Goal: Information Seeking & Learning: Learn about a topic

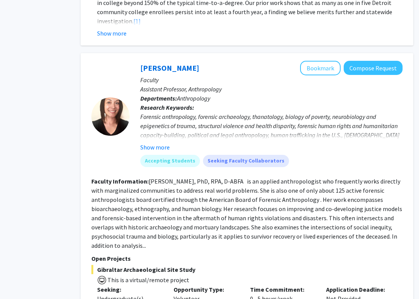
scroll to position [1067, 40]
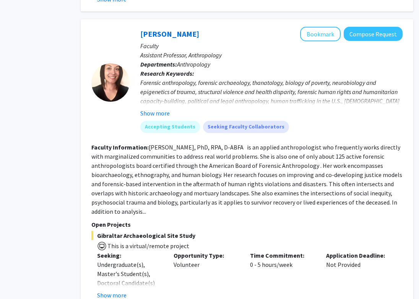
click at [141, 242] on span "This is a virtual/remote project" at bounding box center [148, 246] width 82 height 8
click at [114, 290] on button "Show more" at bounding box center [111, 294] width 29 height 9
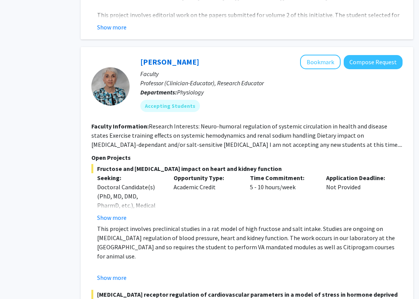
scroll to position [2586, 40]
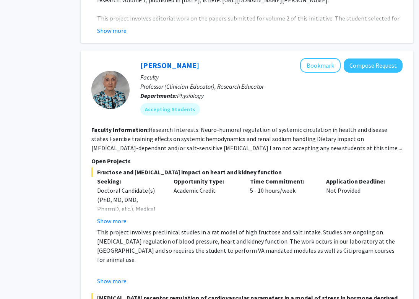
click at [281, 116] on fg-search-faculty "[PERSON_NAME] Bookmark Compose Request Faculty Professor (Clinician-Educator), …" at bounding box center [246, 222] width 311 height 328
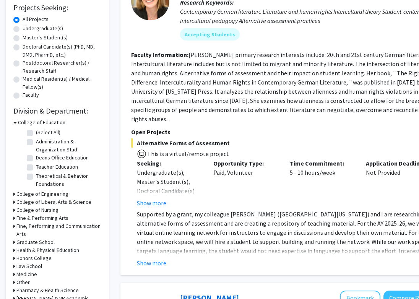
scroll to position [164, 0]
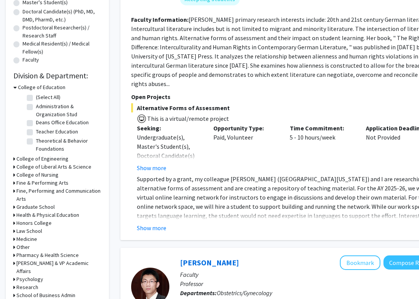
click at [26, 86] on h3 "College of Education" at bounding box center [41, 87] width 47 height 8
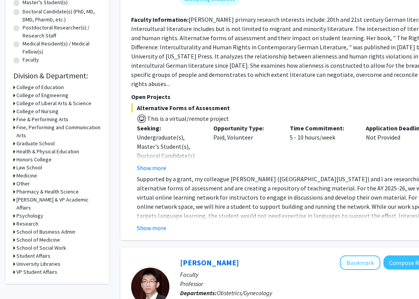
click at [26, 94] on h3 "College of Engineering" at bounding box center [42, 95] width 52 height 8
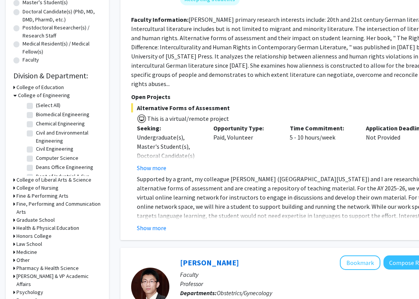
scroll to position [49, 0]
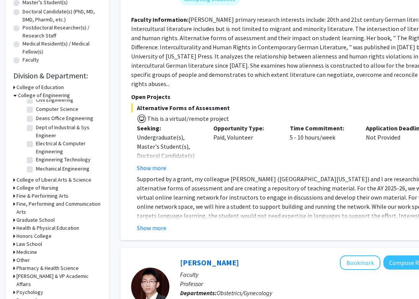
click at [36, 94] on h3 "College of Engineering" at bounding box center [44, 95] width 52 height 8
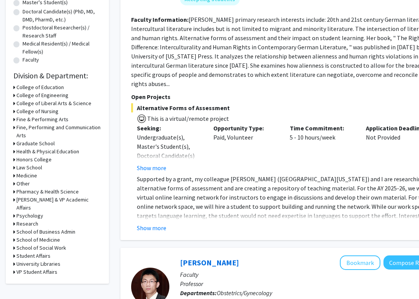
click at [39, 104] on h3 "College of Liberal Arts & Science" at bounding box center [53, 103] width 75 height 8
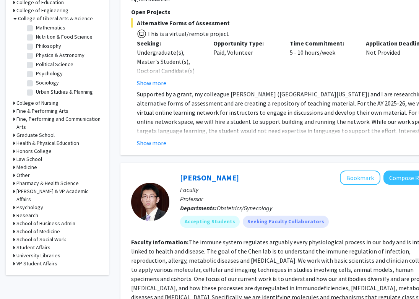
scroll to position [254, 0]
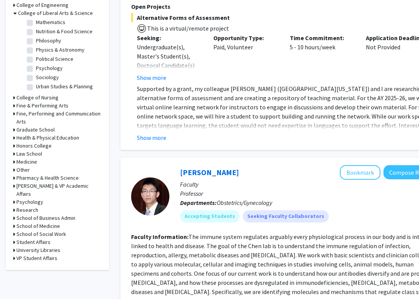
click at [48, 130] on h3 "Graduate School" at bounding box center [35, 130] width 38 height 8
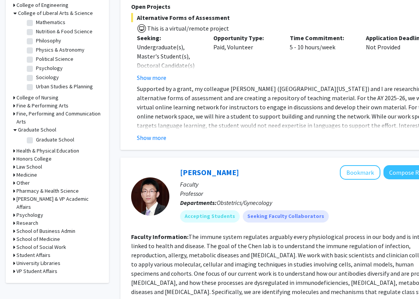
click at [48, 130] on h3 "Graduate School" at bounding box center [37, 130] width 38 height 8
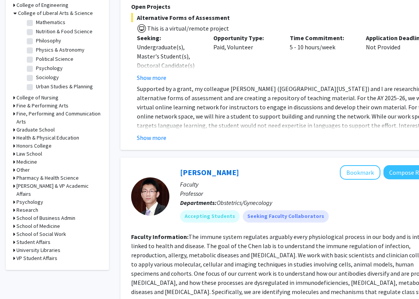
click at [34, 160] on h3 "Medicine" at bounding box center [26, 162] width 21 height 8
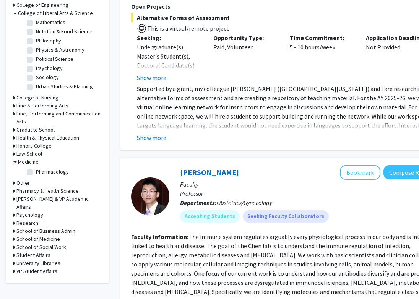
click at [36, 174] on label "Pharmacology" at bounding box center [52, 172] width 33 height 8
click at [36, 173] on input "Pharmacology" at bounding box center [38, 170] width 5 height 5
checkbox input "true"
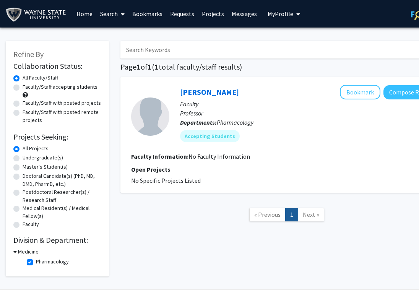
scroll to position [18, 0]
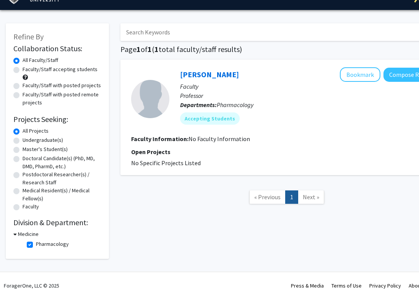
click at [36, 242] on label "Pharmacology" at bounding box center [52, 244] width 33 height 8
click at [36, 242] on input "Pharmacology" at bounding box center [38, 242] width 5 height 5
checkbox input "false"
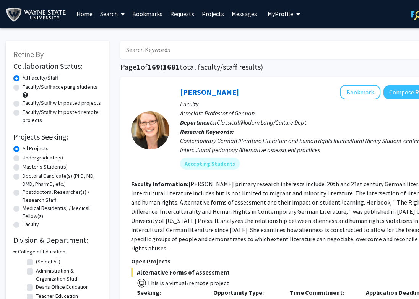
click at [32, 249] on h3 "College of Education" at bounding box center [41, 251] width 47 height 8
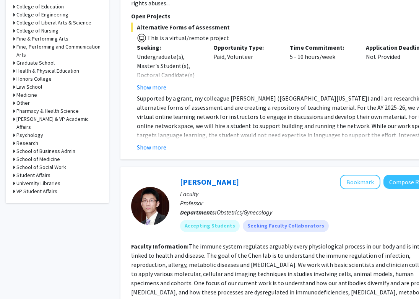
scroll to position [245, 0]
click at [32, 139] on h3 "Research" at bounding box center [27, 143] width 22 height 8
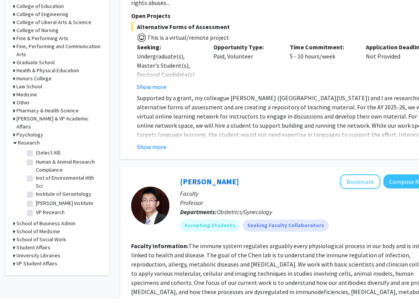
click at [33, 139] on h3 "Research" at bounding box center [29, 143] width 22 height 8
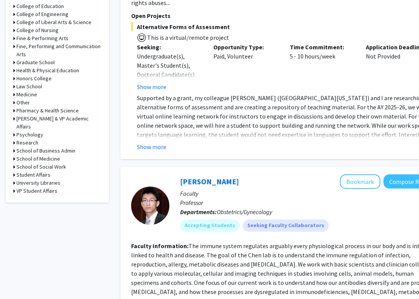
click at [47, 155] on h3 "School of Medicine" at bounding box center [38, 159] width 44 height 8
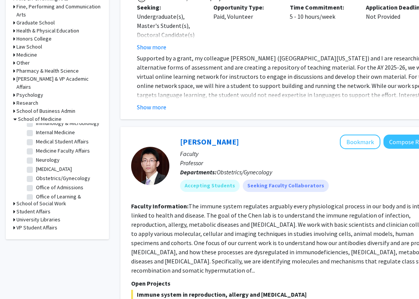
scroll to position [0, 0]
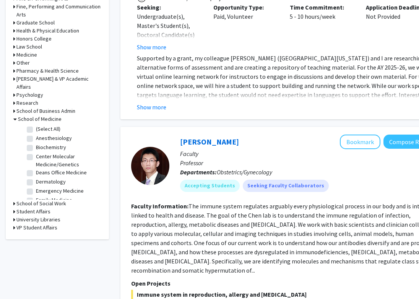
click at [45, 125] on label "(Select All)" at bounding box center [48, 129] width 24 height 8
click at [41, 125] on input "(Select All)" at bounding box center [38, 127] width 5 height 5
checkbox input "true"
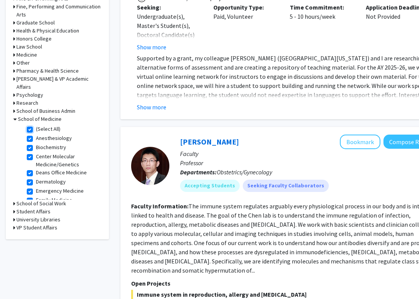
checkbox input "true"
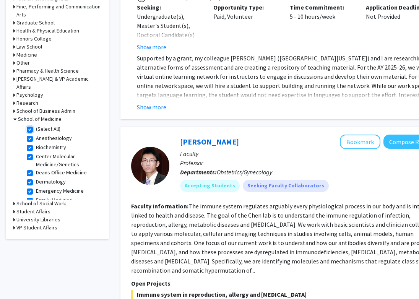
checkbox input "true"
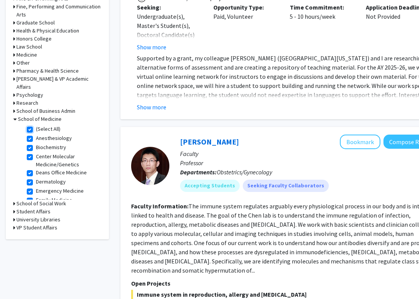
checkbox input "true"
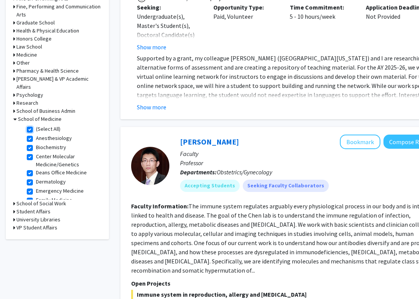
checkbox input "true"
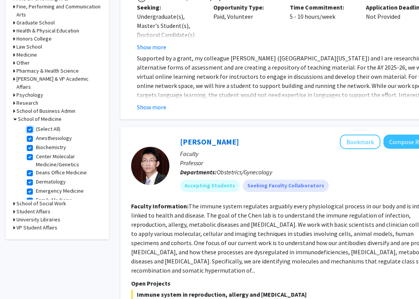
checkbox input "true"
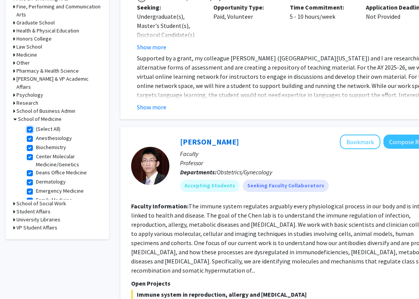
checkbox input "true"
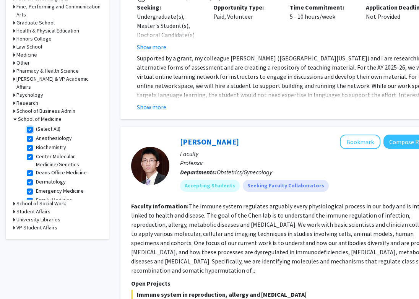
checkbox input "true"
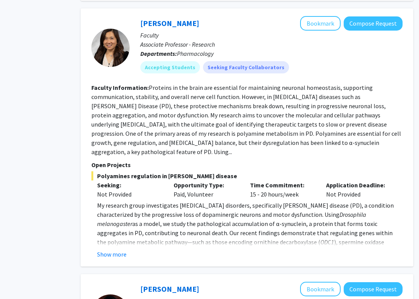
scroll to position [421, 40]
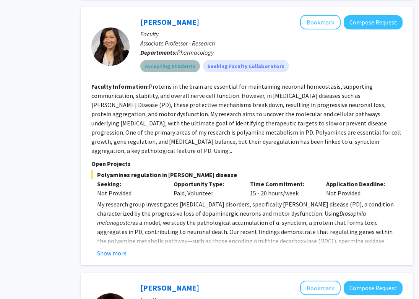
click at [173, 60] on mat-chip "Accepting Students" at bounding box center [170, 66] width 60 height 12
click at [108, 248] on button "Show more" at bounding box center [111, 252] width 29 height 9
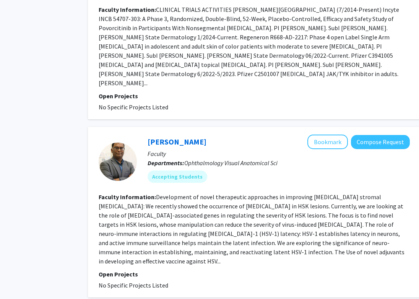
scroll to position [1974, 32]
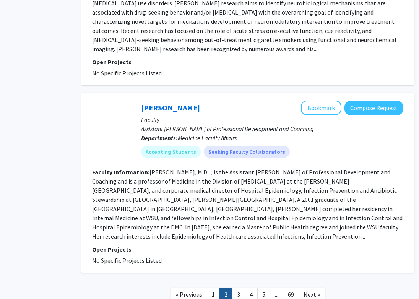
scroll to position [1608, 39]
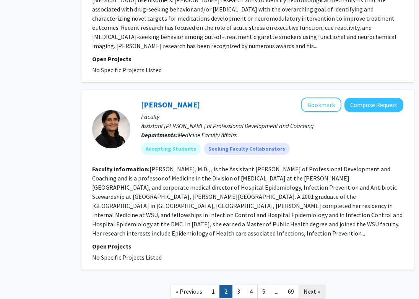
click at [319, 285] on link "Next »" at bounding box center [311, 291] width 26 height 13
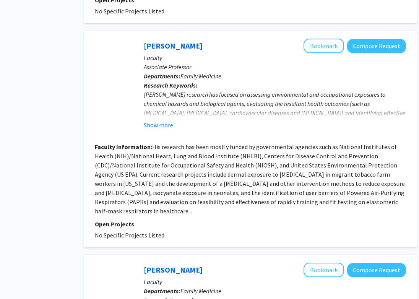
scroll to position [1229, 36]
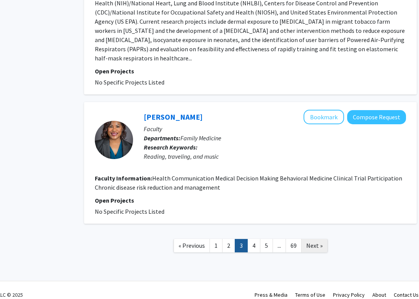
click at [314, 240] on link "Next »" at bounding box center [314, 245] width 26 height 13
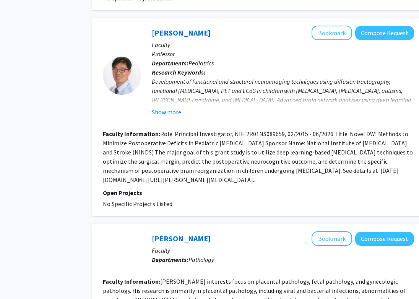
scroll to position [430, 28]
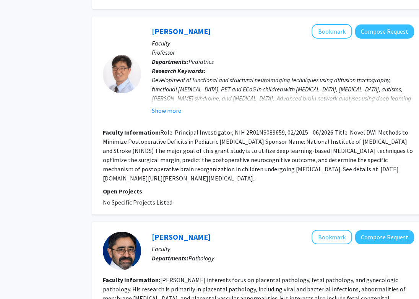
click at [200, 182] on fg-read-more "Role: Principal Investigator, NIH 2R01NS089659, 02/2015 - 06/2026 Title: Novel …" at bounding box center [258, 154] width 310 height 53
click at [176, 115] on button "Show more" at bounding box center [166, 110] width 29 height 9
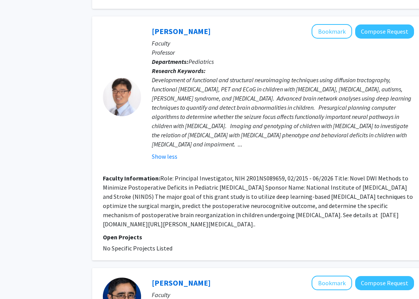
click at [126, 108] on div at bounding box center [122, 97] width 38 height 38
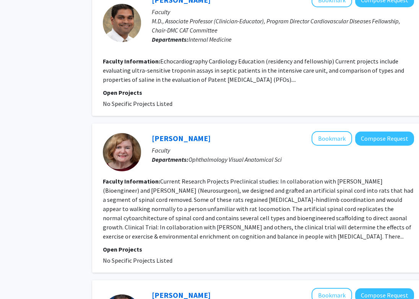
scroll to position [1281, 28]
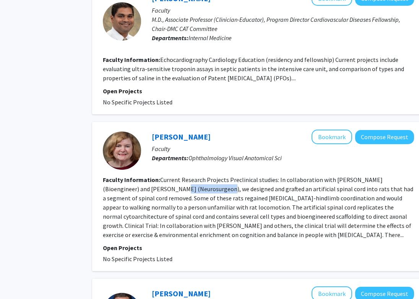
drag, startPoint x: 151, startPoint y: 180, endPoint x: 192, endPoint y: 180, distance: 41.3
click at [192, 181] on fg-read-more "Current Research Projects Preclinical studies: In collaboration with [PERSON_NA…" at bounding box center [258, 207] width 310 height 63
copy fg-read-more "[PERSON_NAME]"
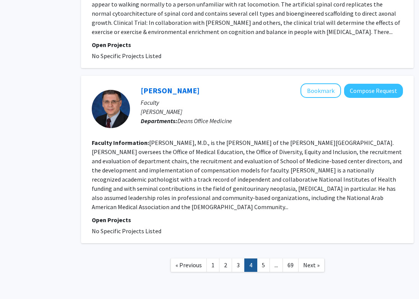
scroll to position [1486, 39]
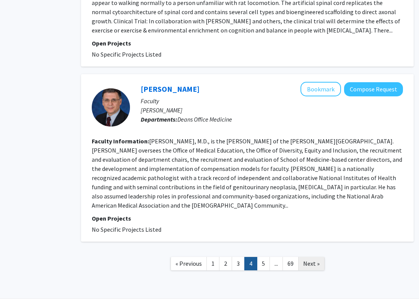
click at [307, 259] on span "Next »" at bounding box center [311, 263] width 16 height 8
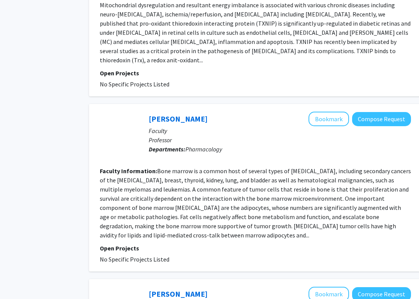
scroll to position [1268, 31]
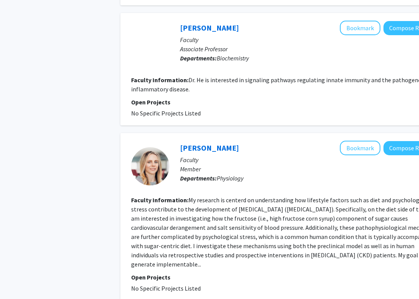
scroll to position [1284, 0]
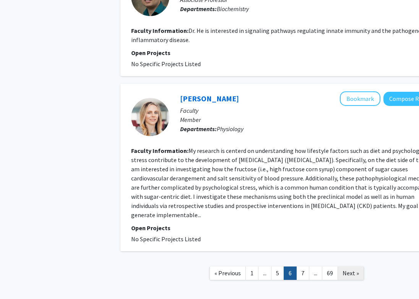
click at [347, 269] on span "Next »" at bounding box center [350, 273] width 16 height 8
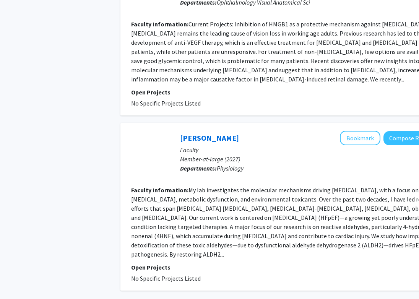
scroll to position [1369, 0]
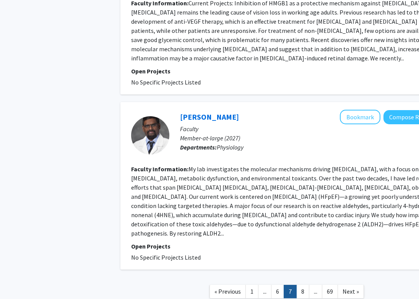
click at [347, 287] on span "Next »" at bounding box center [350, 291] width 16 height 8
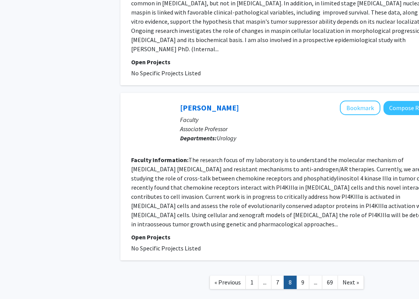
scroll to position [1357, 0]
click at [347, 278] on span "Next »" at bounding box center [350, 282] width 16 height 8
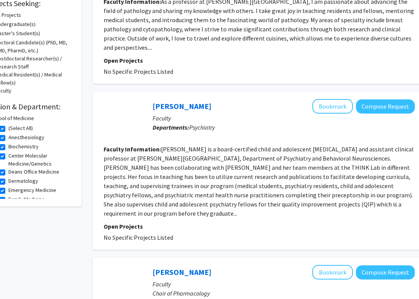
scroll to position [134, 27]
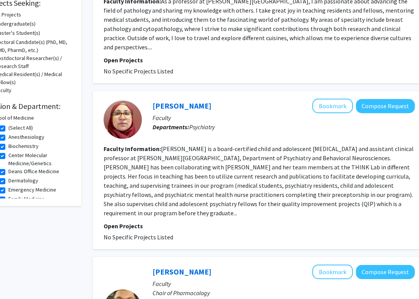
click at [369, 197] on fg-read-more "[PERSON_NAME] is a board-certified child and adolescent [MEDICAL_DATA] and assi…" at bounding box center [259, 181] width 310 height 72
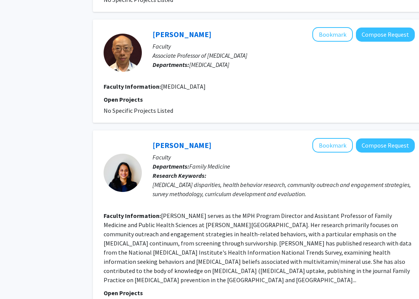
scroll to position [1388, 27]
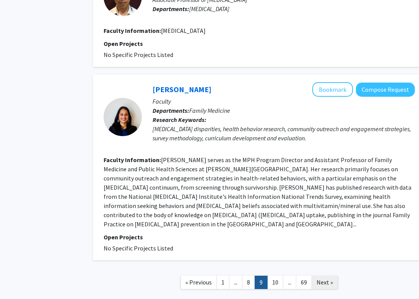
click at [319, 278] on span "Next »" at bounding box center [324, 282] width 16 height 8
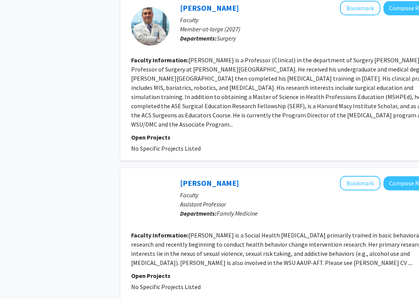
scroll to position [1385, 0]
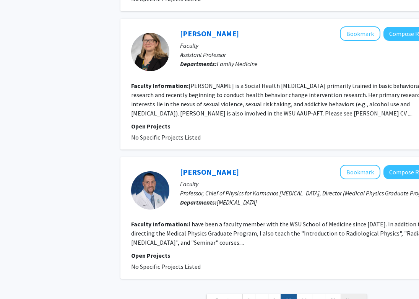
click at [348, 296] on span "Next »" at bounding box center [353, 300] width 16 height 8
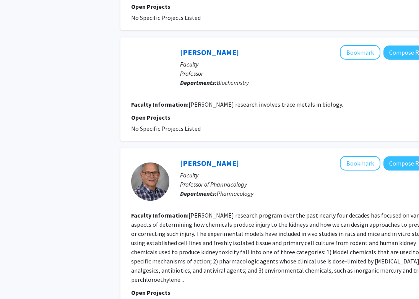
scroll to position [1366, 0]
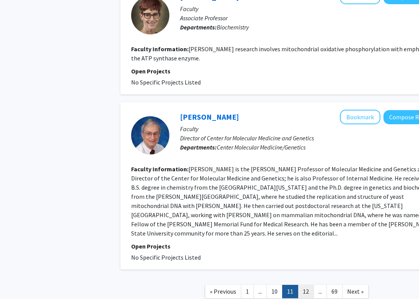
click at [307, 285] on link "12" at bounding box center [306, 291] width 16 height 13
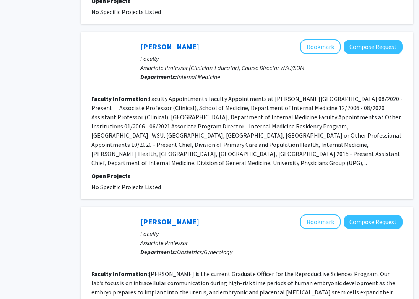
scroll to position [1449, 40]
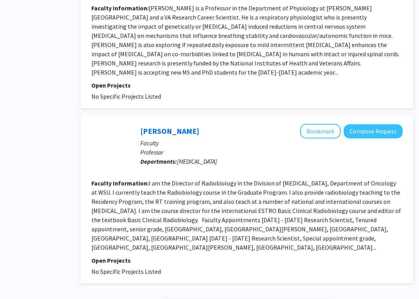
scroll to position [1394, 40]
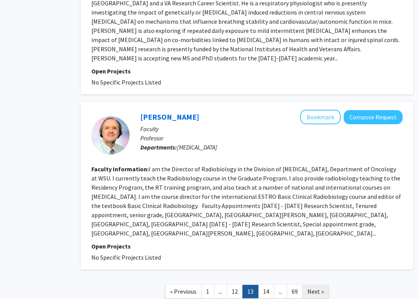
click at [312, 287] on span "Next »" at bounding box center [315, 291] width 16 height 8
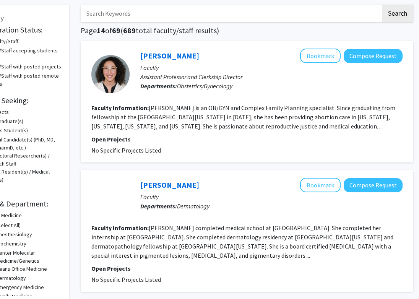
scroll to position [0, 40]
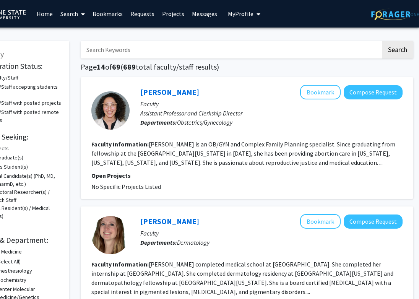
click at [269, 45] on input "Search Keywords" at bounding box center [231, 50] width 300 height 18
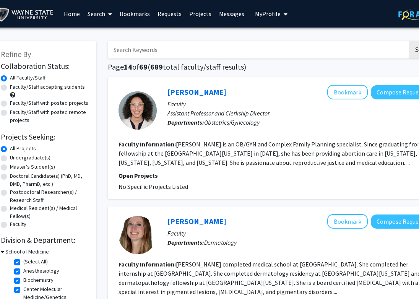
scroll to position [0, 10]
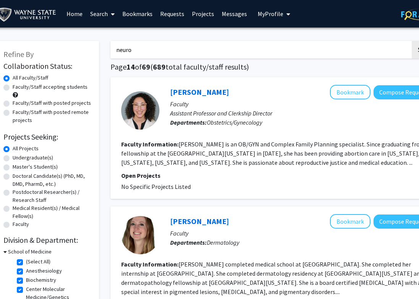
type input "neuro"
click at [411, 41] on button "Search" at bounding box center [426, 50] width 31 height 18
checkbox input "false"
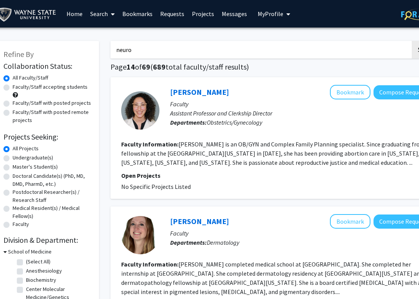
checkbox input "false"
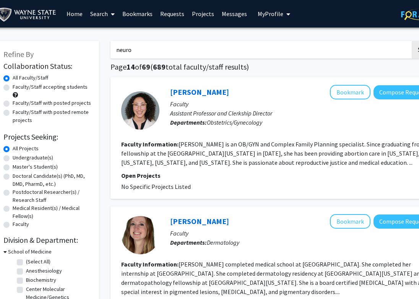
checkbox input "false"
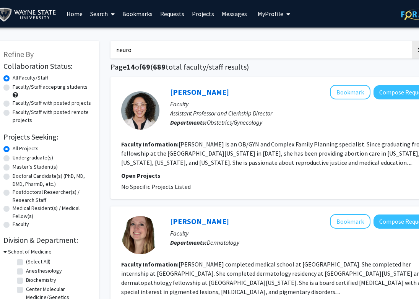
checkbox input "false"
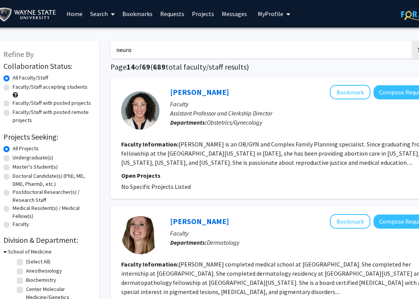
checkbox input "false"
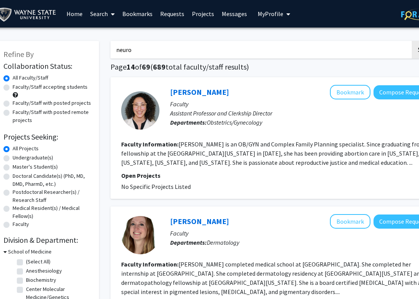
checkbox input "false"
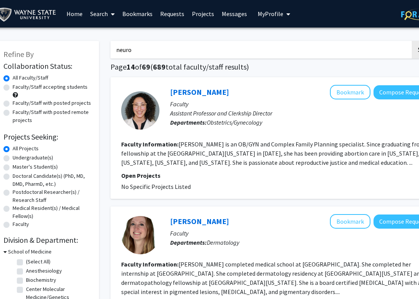
checkbox input "false"
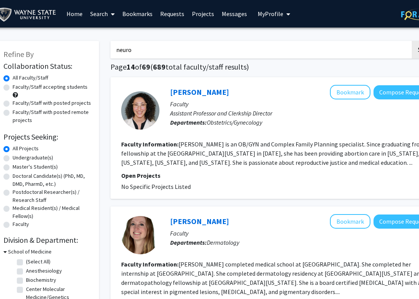
checkbox input "false"
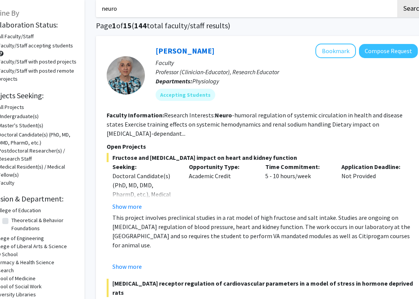
scroll to position [0, 24]
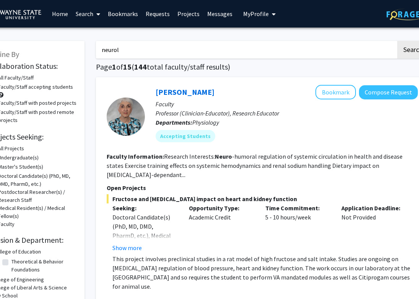
click at [397, 41] on button "Search" at bounding box center [412, 50] width 31 height 18
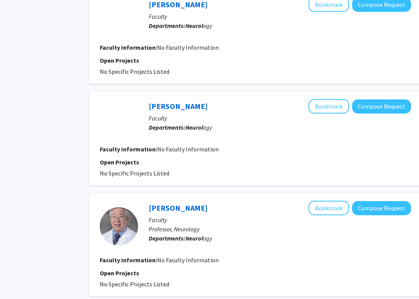
scroll to position [973, 31]
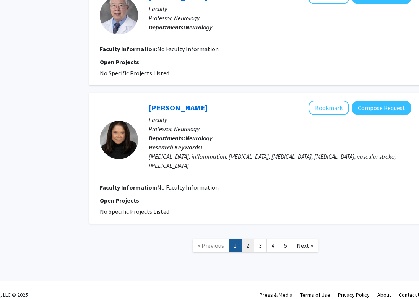
click at [247, 239] on link "2" at bounding box center [247, 245] width 13 height 13
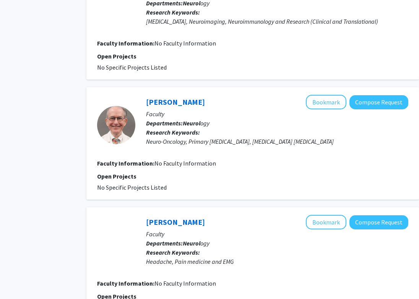
scroll to position [796, 34]
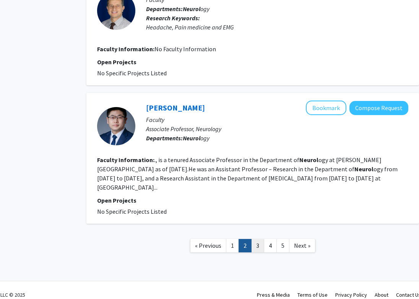
click at [255, 239] on link "3" at bounding box center [257, 245] width 13 height 13
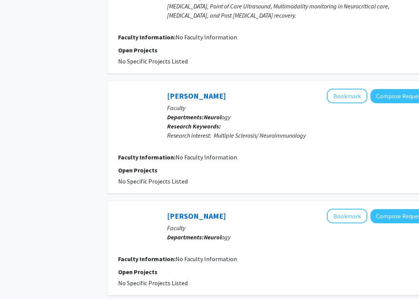
scroll to position [1018, 13]
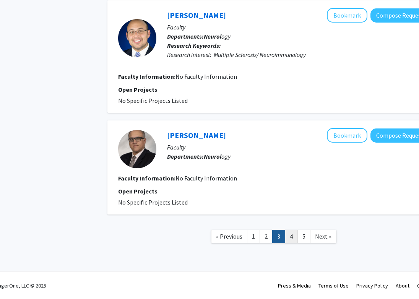
click at [288, 238] on link "4" at bounding box center [291, 236] width 13 height 13
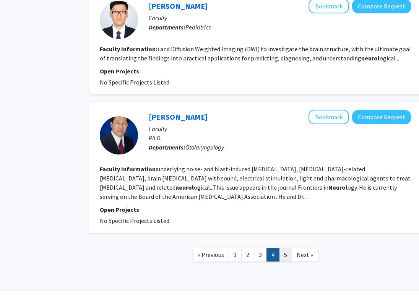
click at [285, 248] on link "5" at bounding box center [285, 254] width 13 height 13
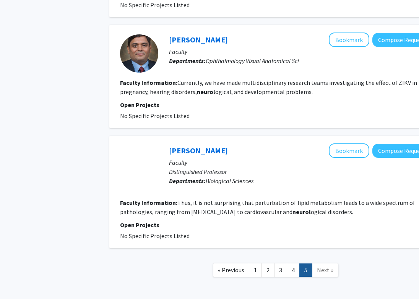
scroll to position [0, 11]
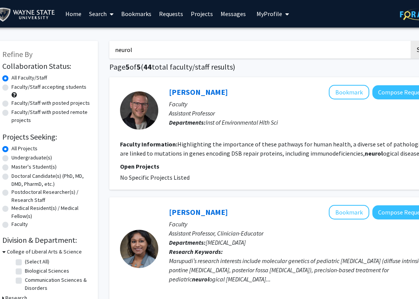
click at [197, 50] on input "neurol" at bounding box center [259, 50] width 300 height 18
click at [410, 41] on button "Search" at bounding box center [425, 50] width 31 height 18
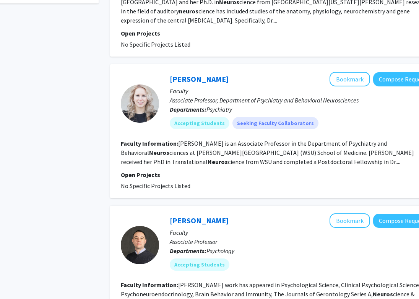
scroll to position [305, 34]
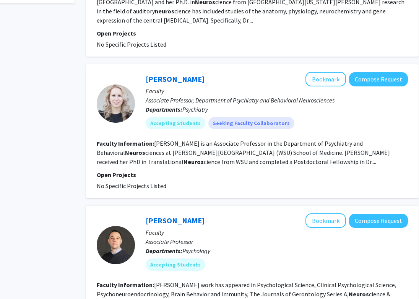
click at [217, 152] on fg-read-more "[PERSON_NAME] is an Associate Professor in the Department of Psychiatry and Beh…" at bounding box center [243, 152] width 293 height 26
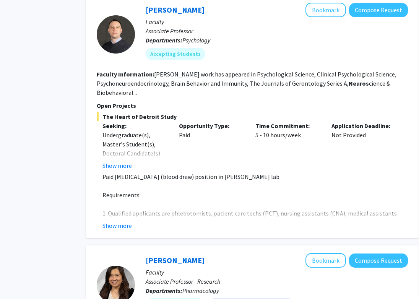
scroll to position [521, 34]
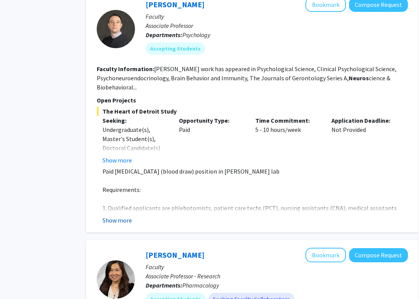
click at [123, 215] on button "Show more" at bounding box center [116, 219] width 29 height 9
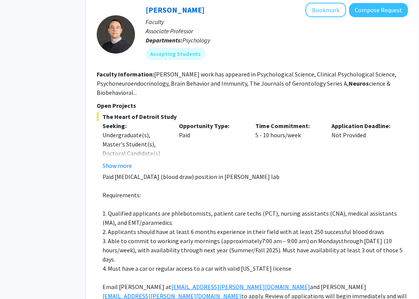
scroll to position [516, 34]
click at [124, 160] on button "Show more" at bounding box center [116, 164] width 29 height 9
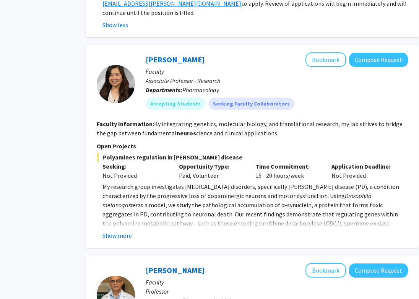
scroll to position [827, 34]
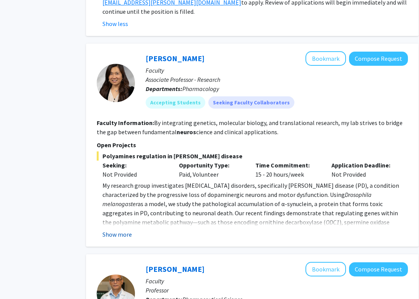
click at [120, 230] on button "Show more" at bounding box center [116, 234] width 29 height 9
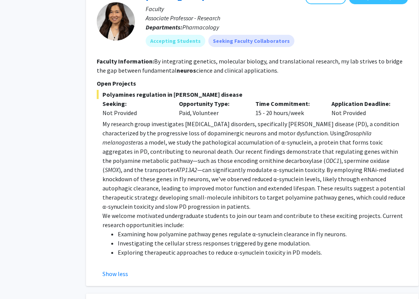
scroll to position [890, 34]
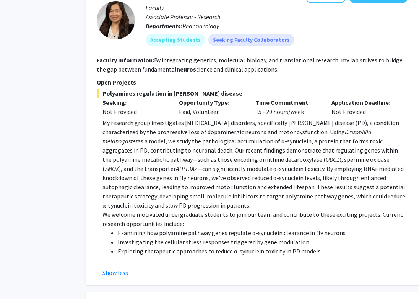
click at [142, 246] on li "Exploring therapeutic approaches to reduce α-synuclein toxicity in PD models." at bounding box center [263, 250] width 290 height 9
click at [144, 237] on li "Investigating the cellular stress responses triggered by gene modulation." at bounding box center [263, 241] width 290 height 9
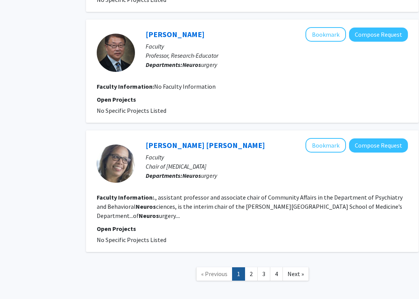
scroll to position [1521, 34]
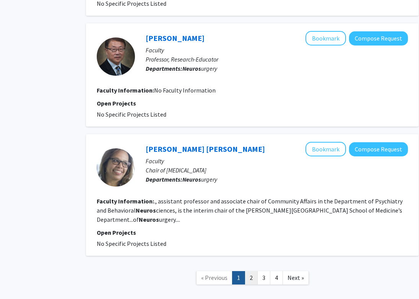
click at [250, 271] on link "2" at bounding box center [250, 277] width 13 height 13
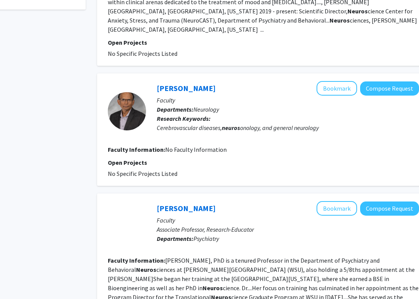
scroll to position [344, 23]
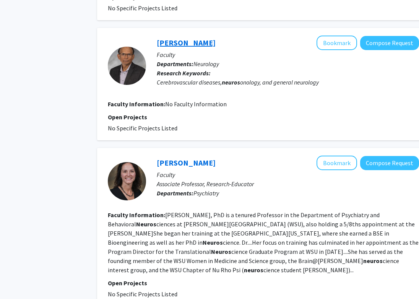
drag, startPoint x: 217, startPoint y: 32, endPoint x: 157, endPoint y: 33, distance: 59.2
click at [157, 36] on div "[PERSON_NAME] Bookmark Compose Request" at bounding box center [288, 43] width 262 height 15
copy link "[PERSON_NAME]"
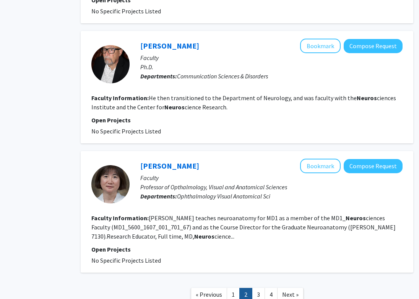
scroll to position [1192, 40]
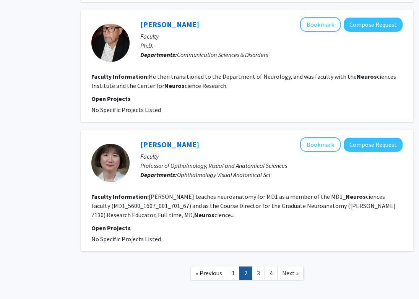
click at [252, 266] on link "2" at bounding box center [245, 272] width 13 height 13
click at [256, 266] on link "3" at bounding box center [258, 272] width 13 height 13
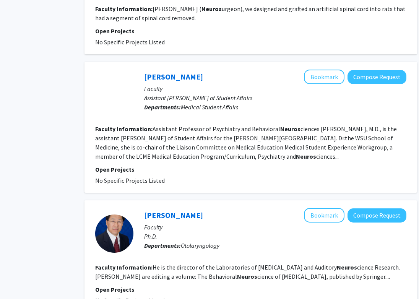
scroll to position [1082, 36]
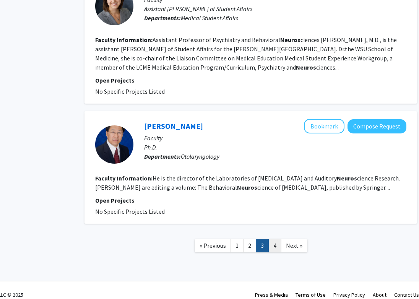
click at [274, 239] on link "4" at bounding box center [274, 245] width 13 height 13
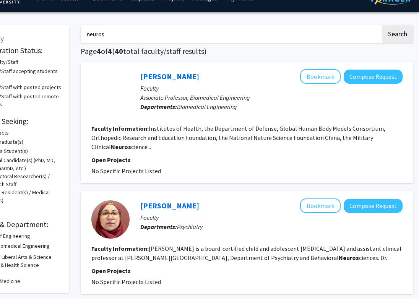
scroll to position [0, 40]
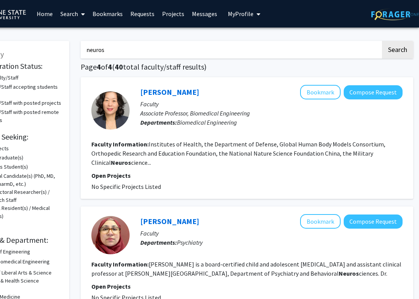
click at [222, 52] on input "neuros" at bounding box center [231, 50] width 300 height 18
type input "surg"
click at [382, 41] on button "Search" at bounding box center [397, 50] width 31 height 18
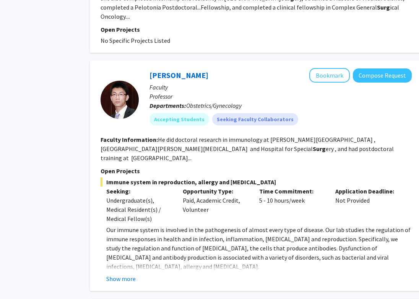
scroll to position [458, 31]
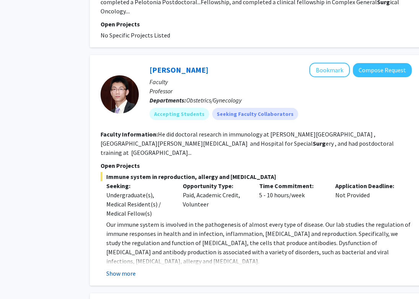
click at [126, 268] on button "Show more" at bounding box center [120, 272] width 29 height 9
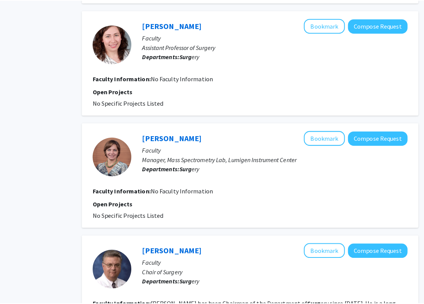
scroll to position [1256, 34]
